Goal: Information Seeking & Learning: Learn about a topic

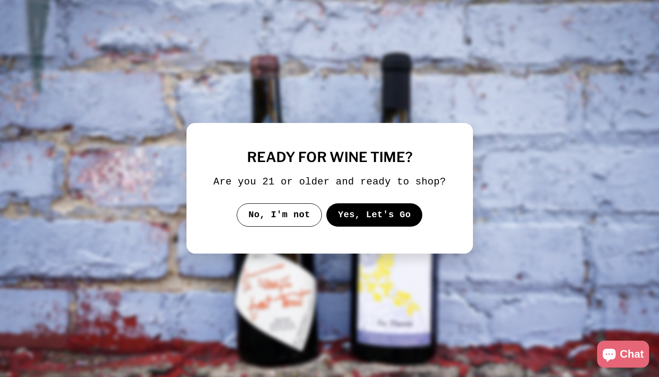
click at [355, 222] on button "Yes, Let's Go" at bounding box center [374, 214] width 96 height 23
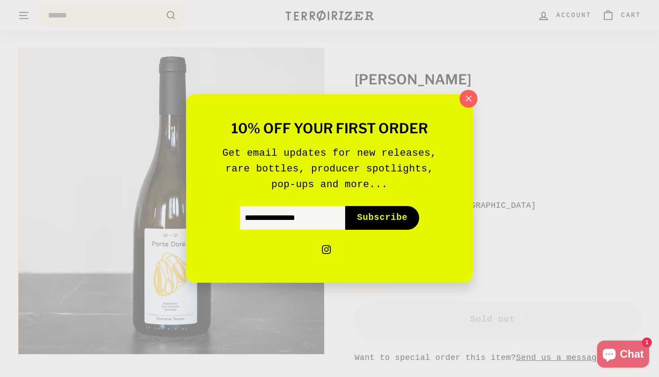
scroll to position [26, 0]
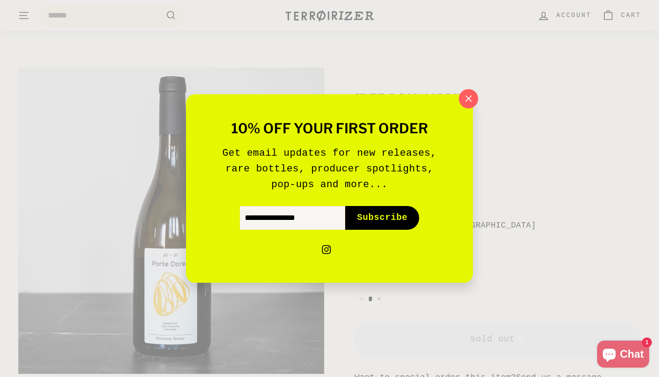
click at [470, 99] on icon "button" at bounding box center [468, 98] width 13 height 13
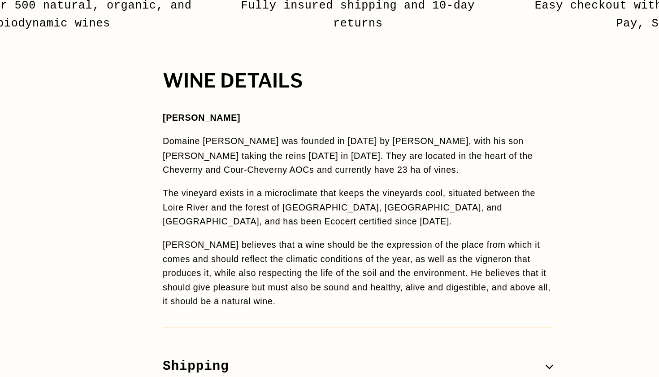
scroll to position [497, 0]
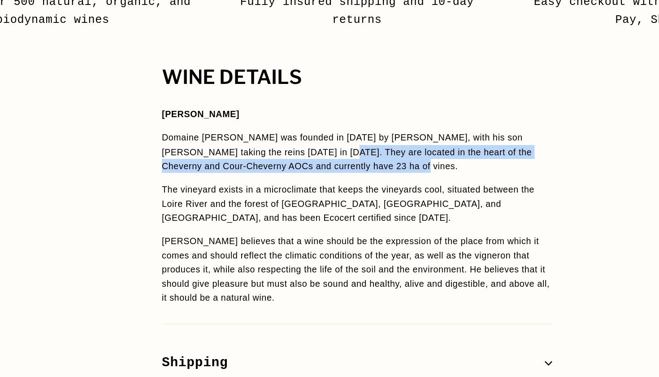
drag, startPoint x: 206, startPoint y: 104, endPoint x: 275, endPoint y: 115, distance: 69.5
click at [275, 201] on p "Domaine [PERSON_NAME] was founded in [DATE] by [PERSON_NAME], with his son [PER…" at bounding box center [330, 216] width 278 height 30
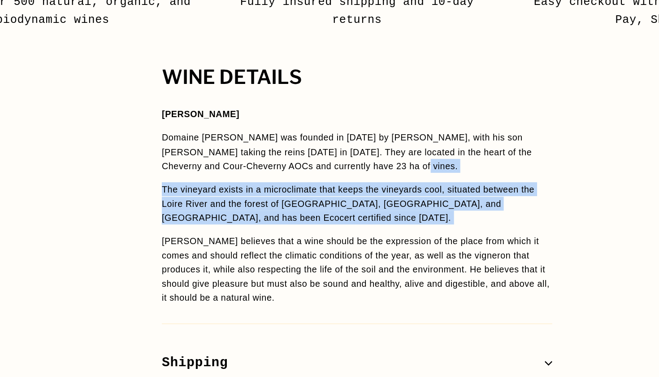
drag, startPoint x: 275, startPoint y: 115, endPoint x: 181, endPoint y: 154, distance: 101.5
click at [191, 185] on span "[PERSON_NAME] Domaine [PERSON_NAME] was founded in [DATE] by [PERSON_NAME], wit…" at bounding box center [330, 255] width 278 height 141
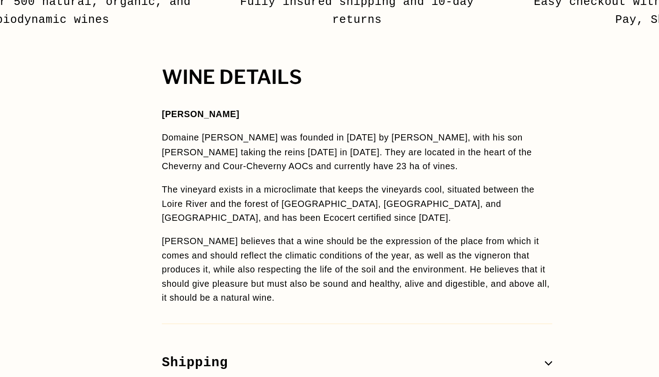
click at [191, 185] on span "[PERSON_NAME] Domaine [PERSON_NAME] was founded in [DATE] by [PERSON_NAME], wit…" at bounding box center [330, 255] width 278 height 141
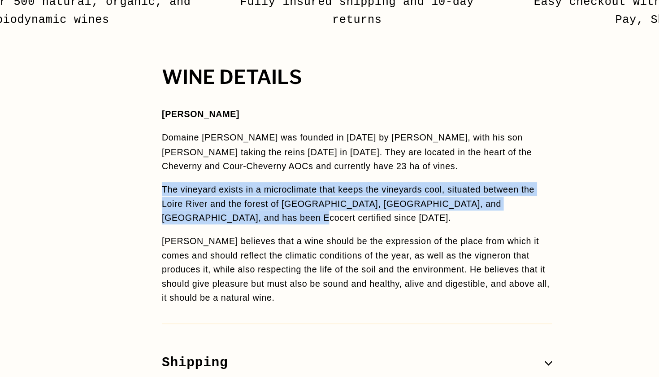
drag, startPoint x: 181, startPoint y: 149, endPoint x: 117, endPoint y: 131, distance: 66.7
click at [191, 238] on p "The vineyard exists in a microclimate that keeps the vineyards cool, situated b…" at bounding box center [330, 253] width 278 height 30
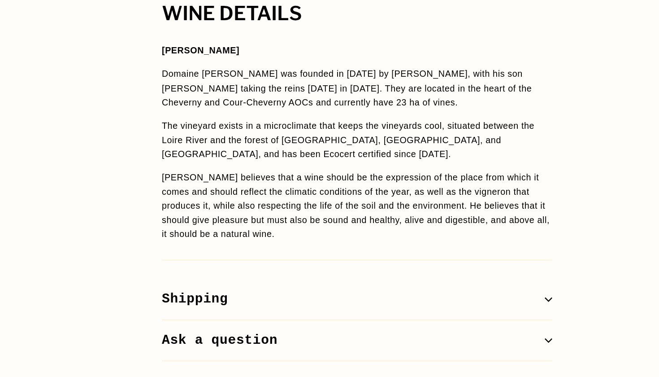
scroll to position [544, 0]
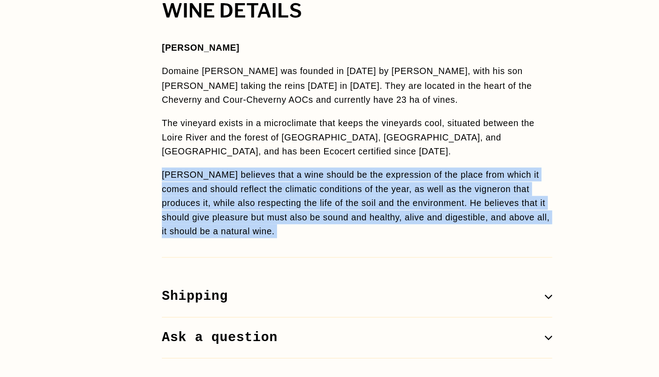
drag, startPoint x: 116, startPoint y: 119, endPoint x: 230, endPoint y: 164, distance: 122.4
click at [230, 164] on div "WINE DETAILS [PERSON_NAME] Domaine [PERSON_NAME] was founded in [DATE] by [PERS…" at bounding box center [330, 236] width 314 height 255
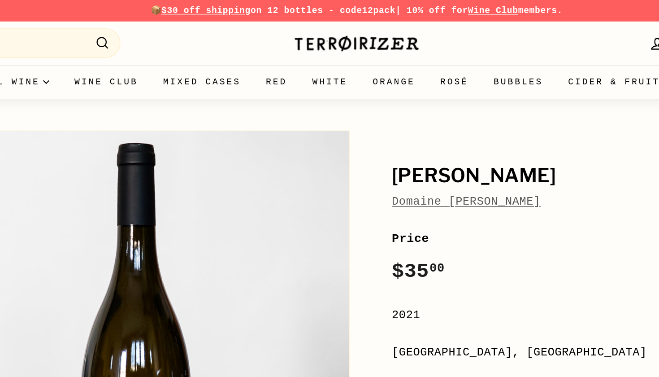
scroll to position [0, 0]
